Goal: Information Seeking & Learning: Learn about a topic

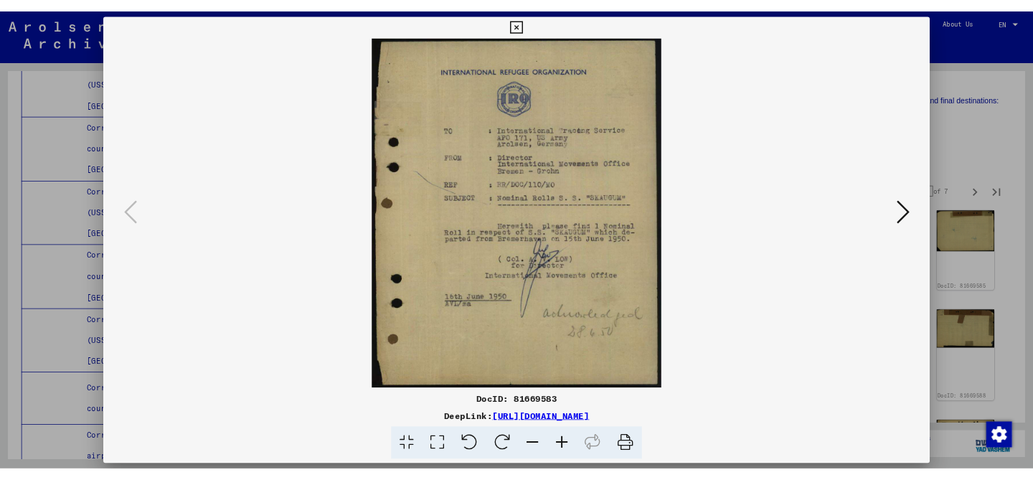
scroll to position [18213, 0]
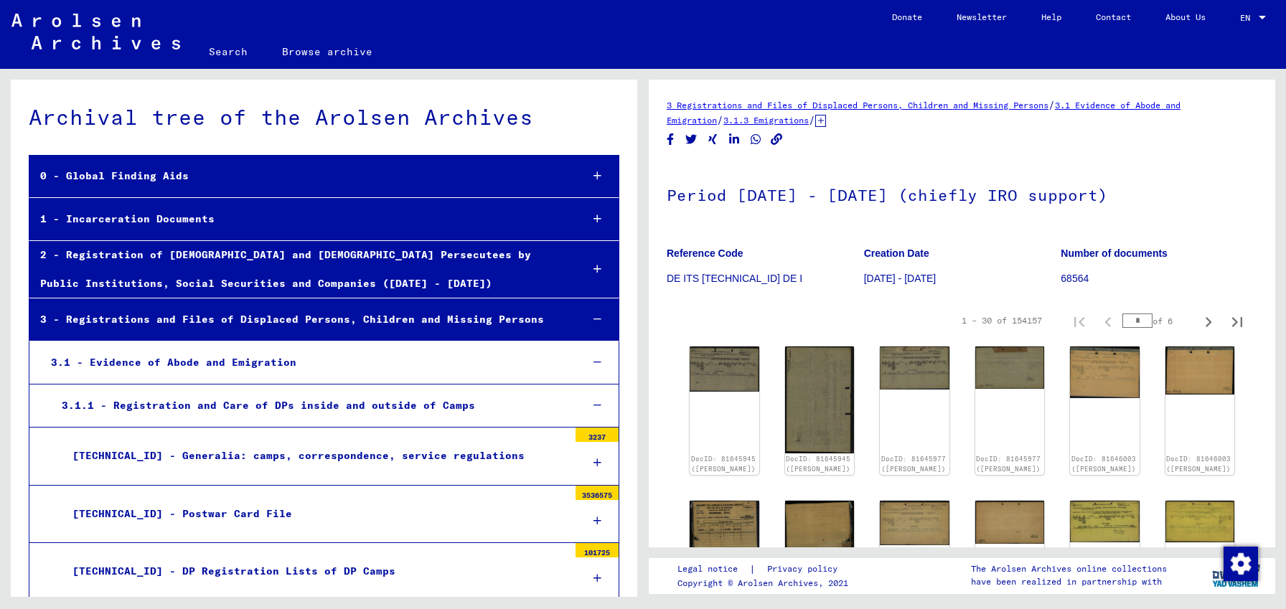
scroll to position [6640, 0]
